Goal: Use online tool/utility: Utilize a website feature to perform a specific function

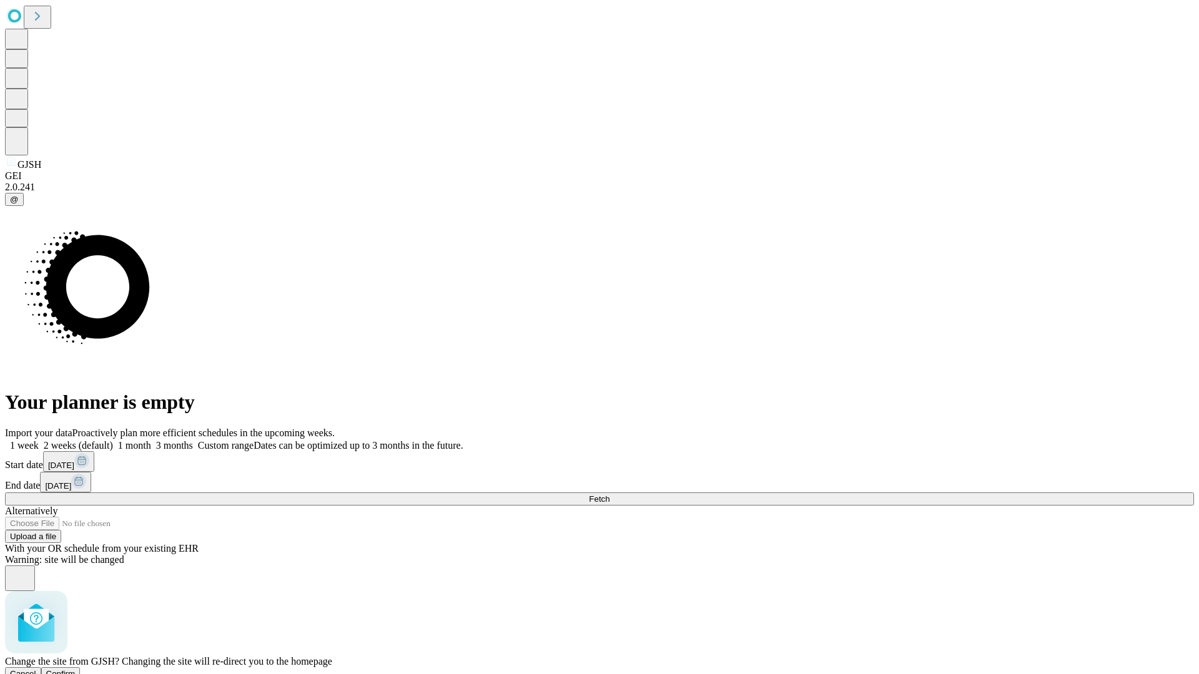
click at [76, 669] on span "Confirm" at bounding box center [60, 673] width 29 height 9
click at [151, 440] on label "1 month" at bounding box center [132, 445] width 38 height 11
click at [609, 494] on span "Fetch" at bounding box center [599, 498] width 21 height 9
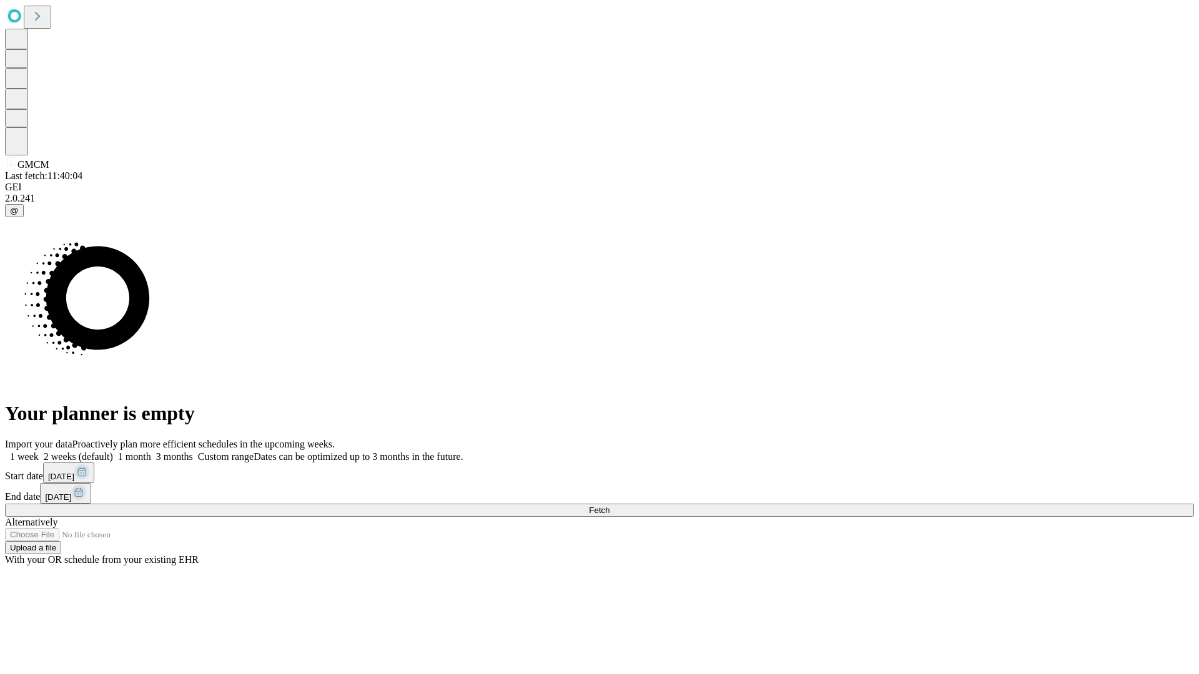
click at [151, 451] on label "1 month" at bounding box center [132, 456] width 38 height 11
click at [609, 506] on span "Fetch" at bounding box center [599, 510] width 21 height 9
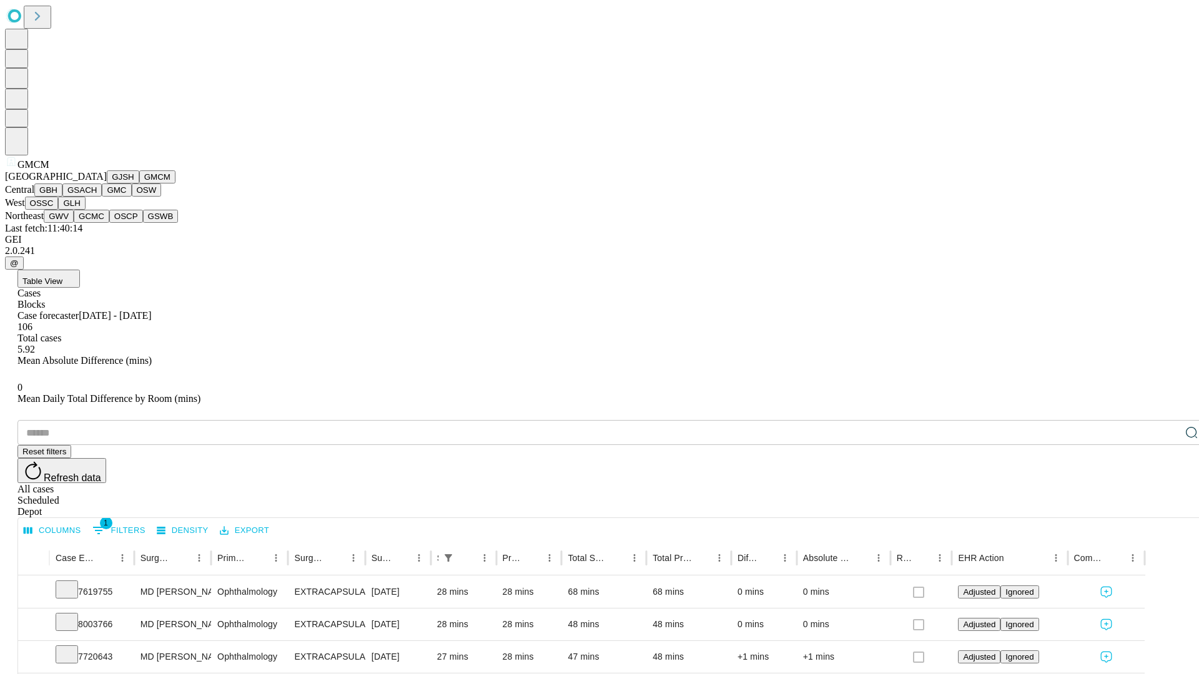
click at [62, 197] on button "GBH" at bounding box center [48, 190] width 28 height 13
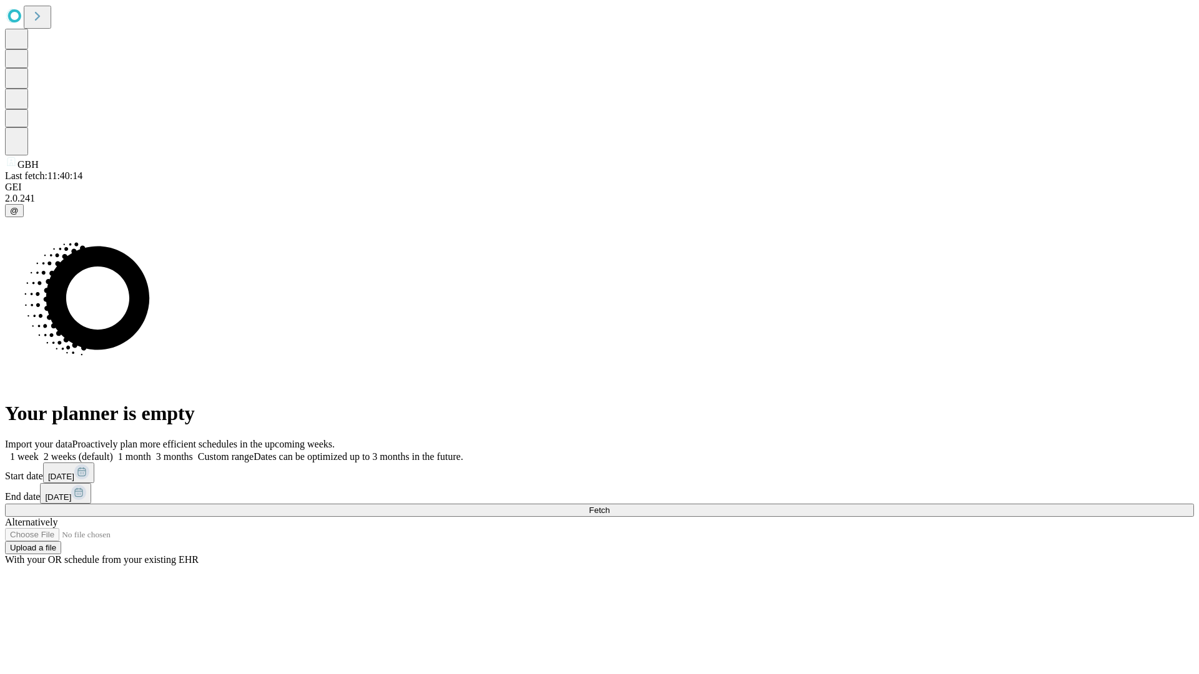
click at [609, 506] on span "Fetch" at bounding box center [599, 510] width 21 height 9
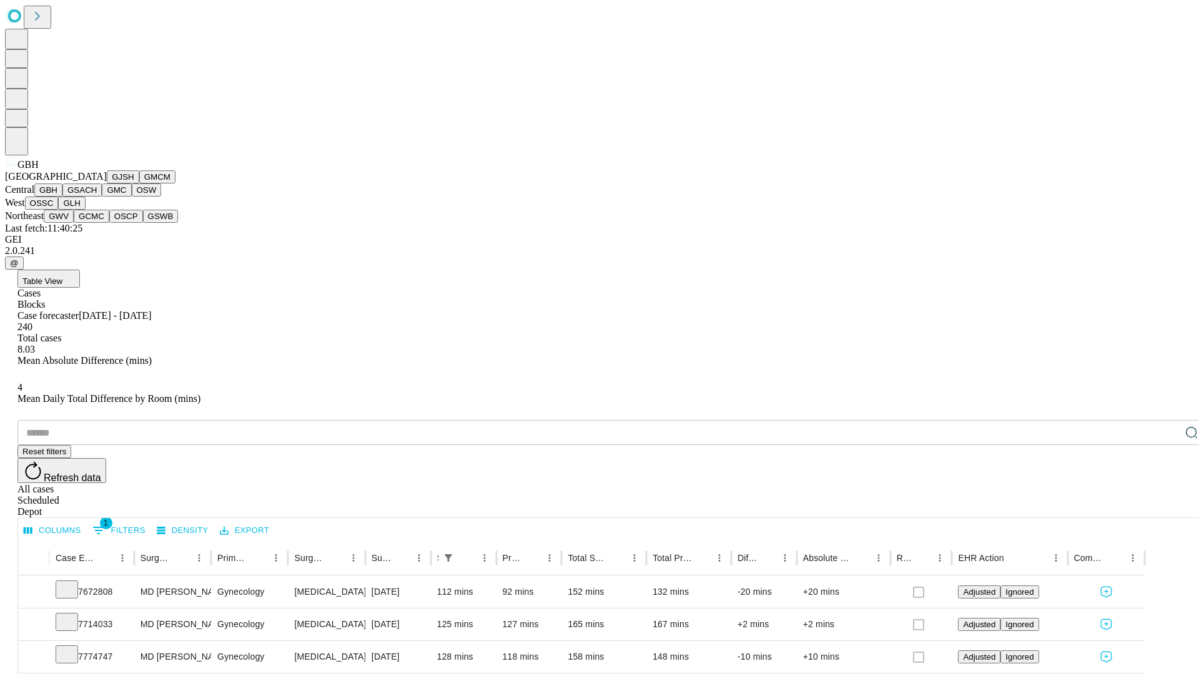
click at [97, 197] on button "GSACH" at bounding box center [81, 190] width 39 height 13
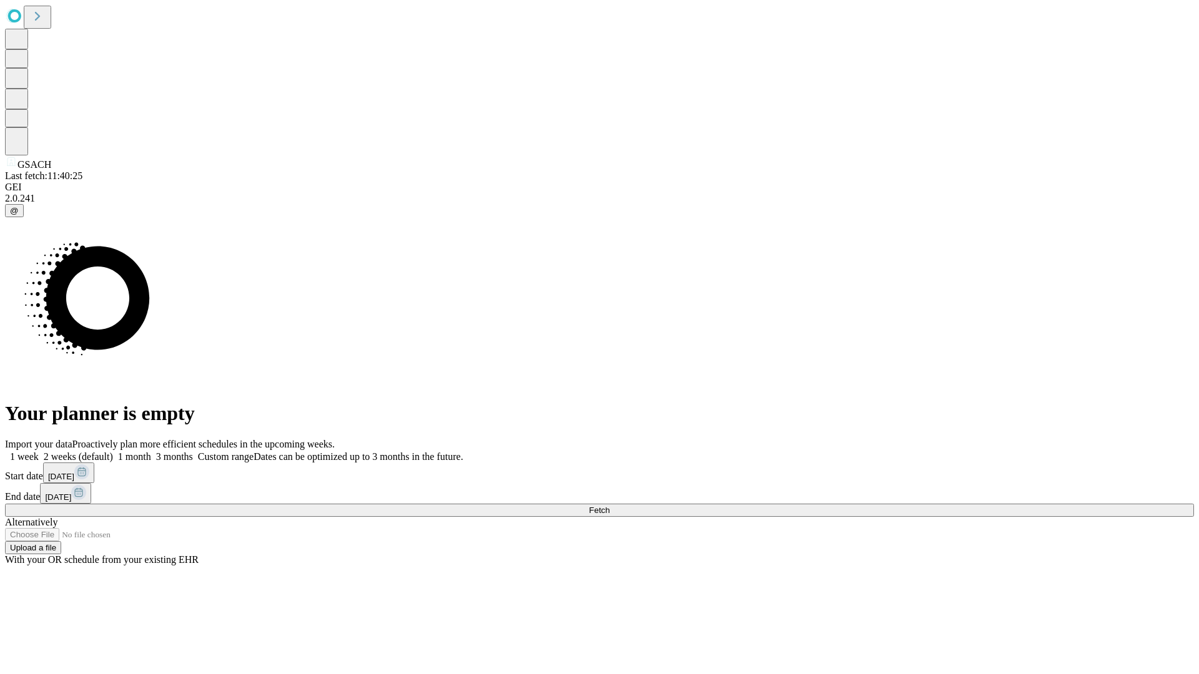
click at [151, 451] on label "1 month" at bounding box center [132, 456] width 38 height 11
click at [609, 506] on span "Fetch" at bounding box center [599, 510] width 21 height 9
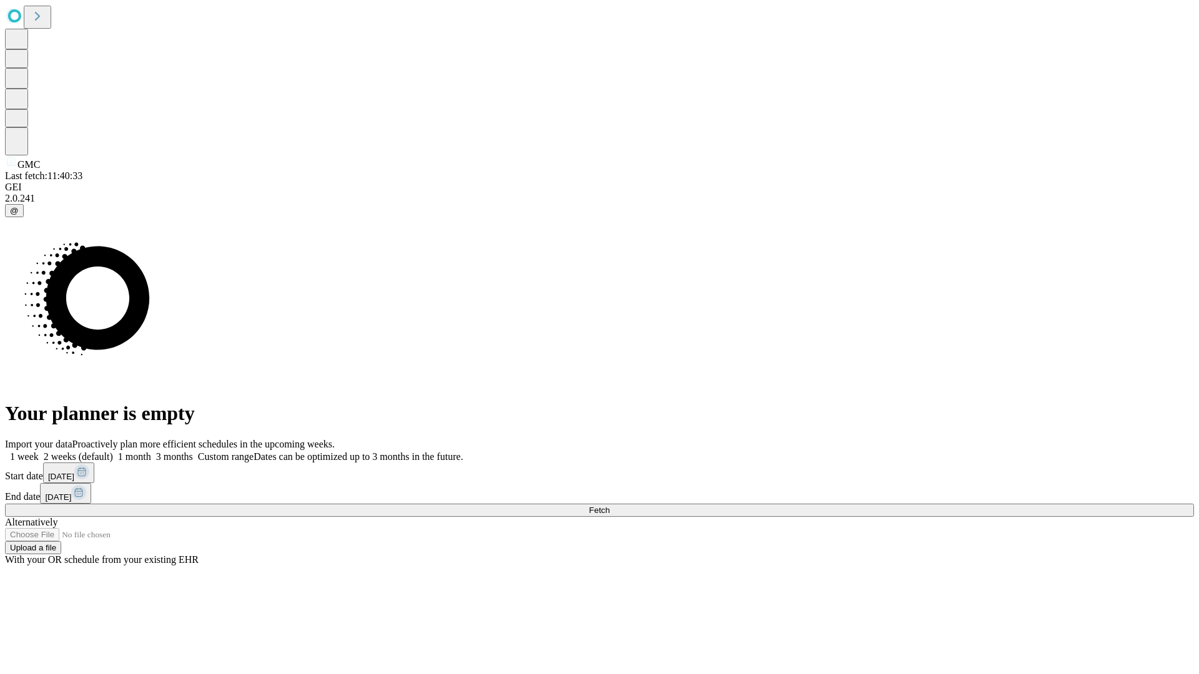
click at [609, 506] on span "Fetch" at bounding box center [599, 510] width 21 height 9
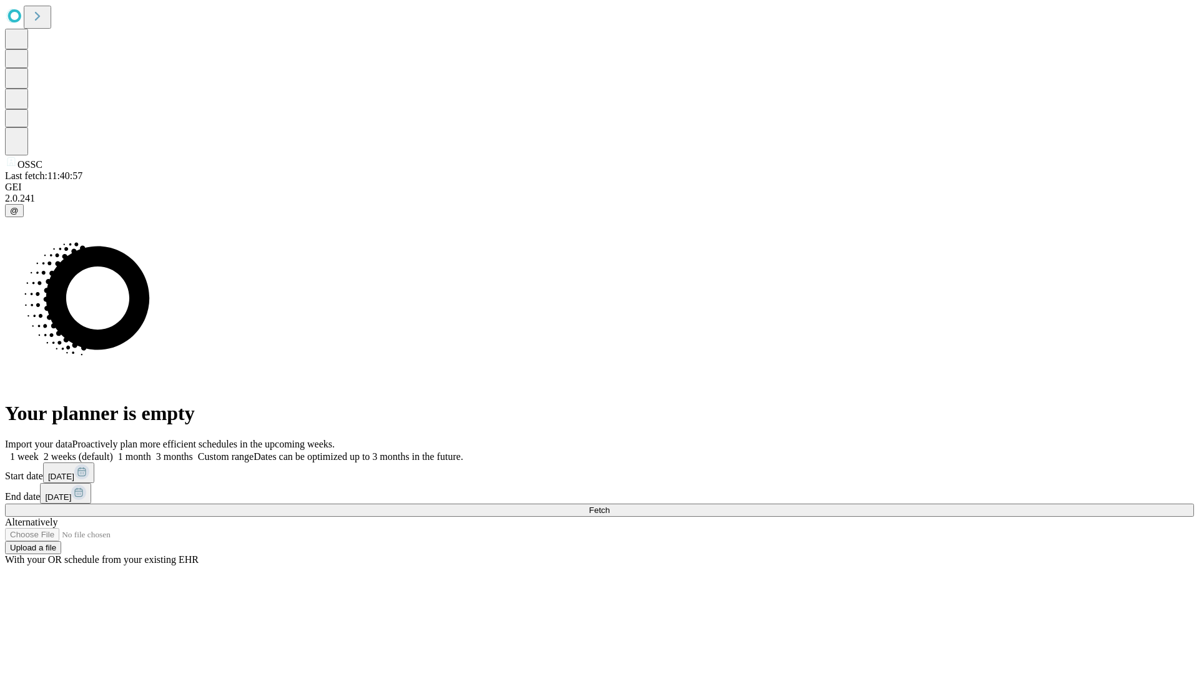
click at [151, 451] on label "1 month" at bounding box center [132, 456] width 38 height 11
click at [609, 506] on span "Fetch" at bounding box center [599, 510] width 21 height 9
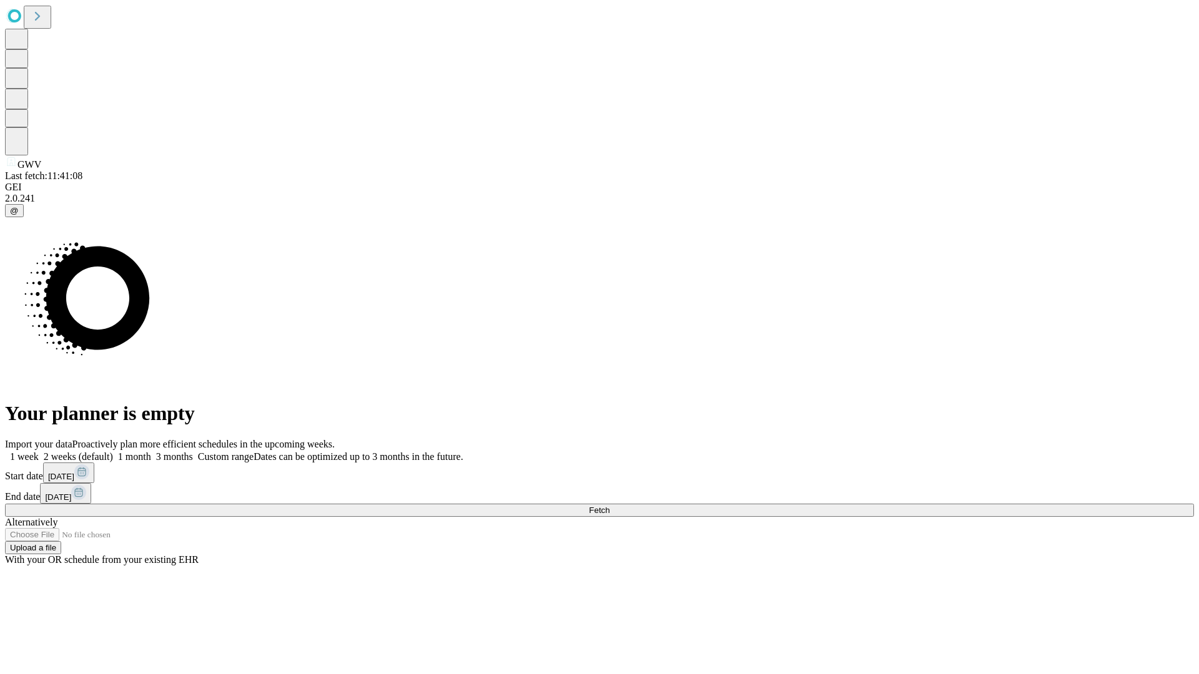
click at [151, 451] on label "1 month" at bounding box center [132, 456] width 38 height 11
click at [609, 506] on span "Fetch" at bounding box center [599, 510] width 21 height 9
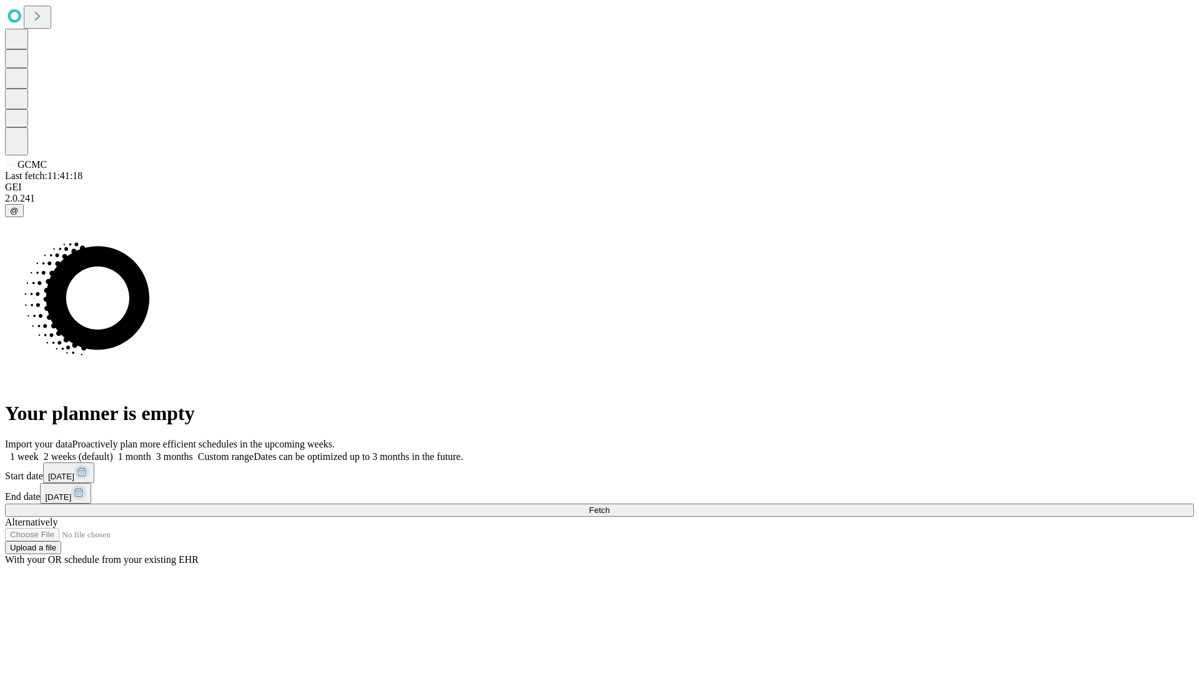
click at [609, 506] on span "Fetch" at bounding box center [599, 510] width 21 height 9
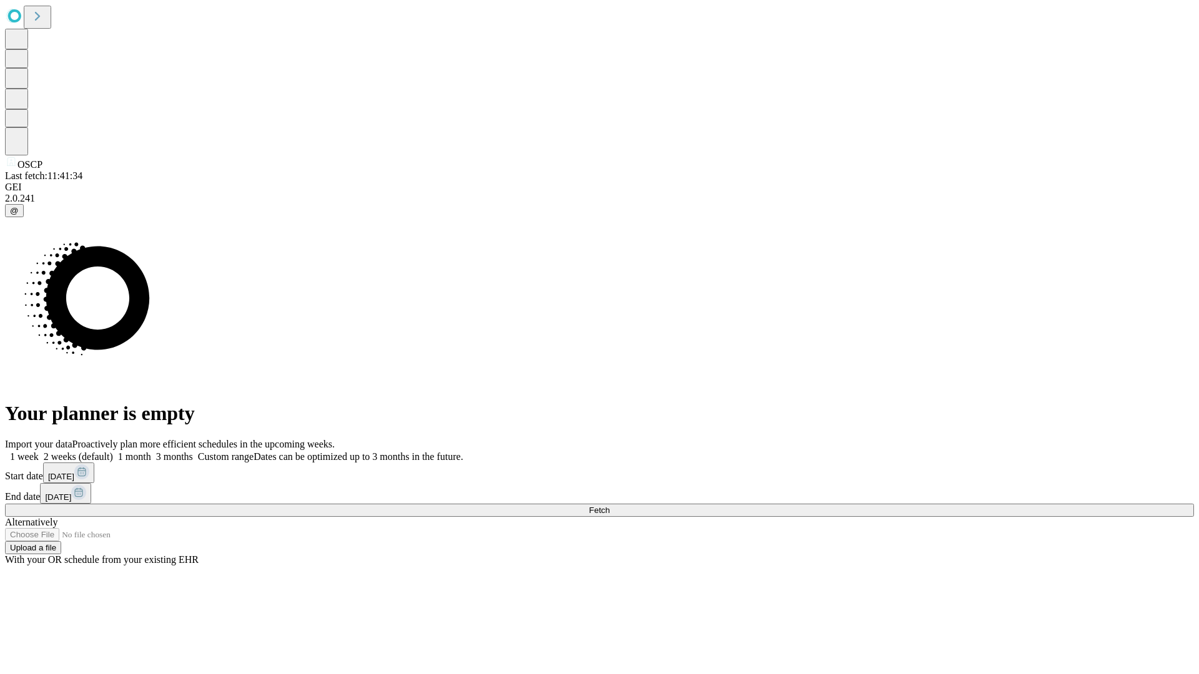
click at [151, 451] on label "1 month" at bounding box center [132, 456] width 38 height 11
click at [609, 506] on span "Fetch" at bounding box center [599, 510] width 21 height 9
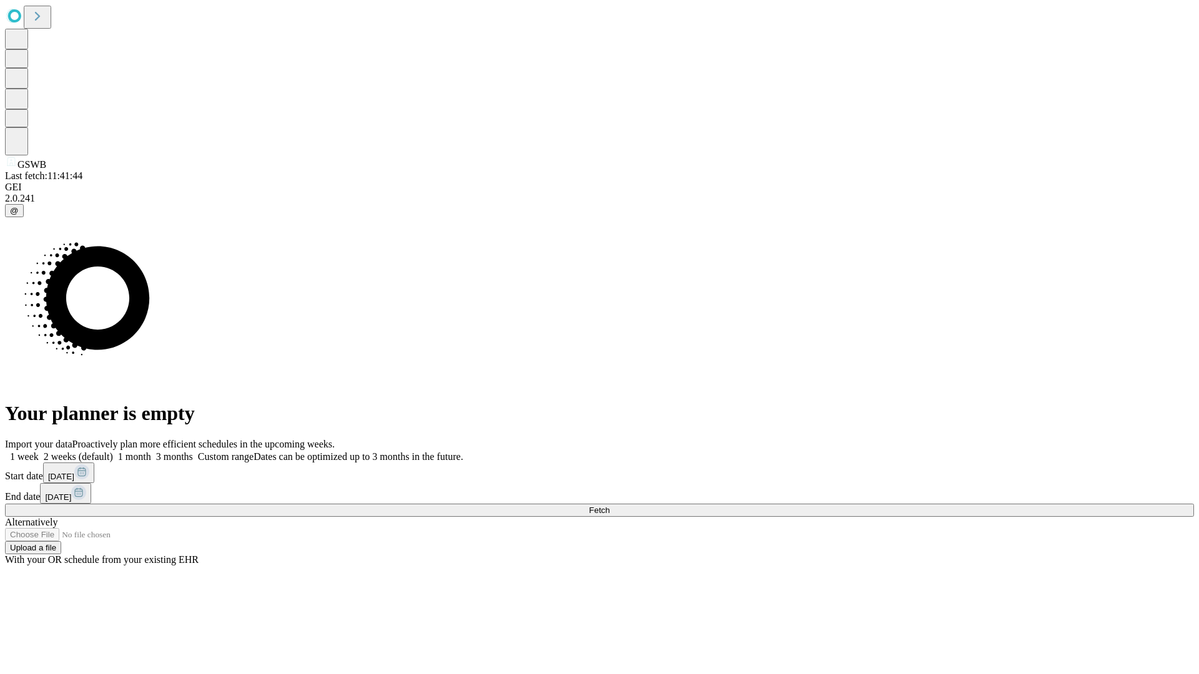
click at [151, 451] on label "1 month" at bounding box center [132, 456] width 38 height 11
click at [609, 506] on span "Fetch" at bounding box center [599, 510] width 21 height 9
